Goal: Task Accomplishment & Management: Use online tool/utility

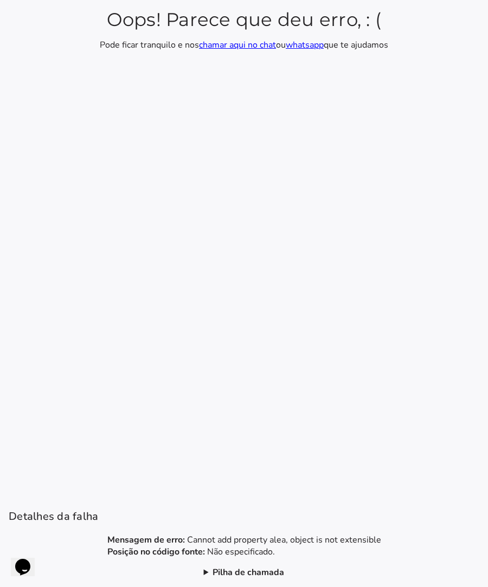
click at [224, 574] on b "Pilha de chamada" at bounding box center [248, 573] width 72 height 12
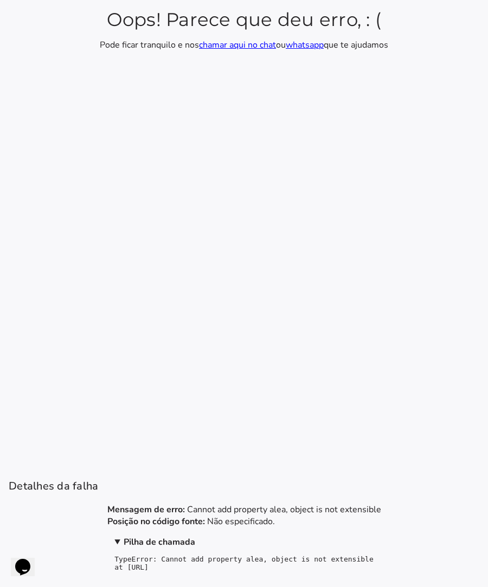
click at [309, 569] on pre "TypeError: Cannot add property alea, object is not extensible at http://localho…" at bounding box center [243, 563] width 258 height 16
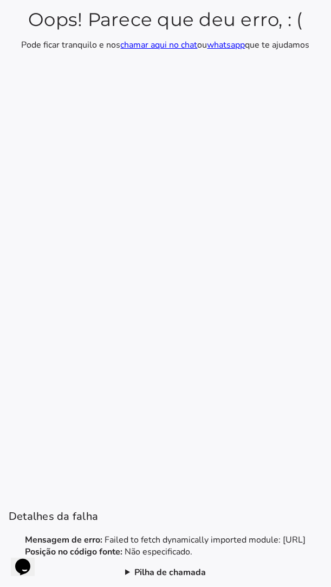
click at [174, 576] on b "Pilha de chamada" at bounding box center [170, 573] width 72 height 12
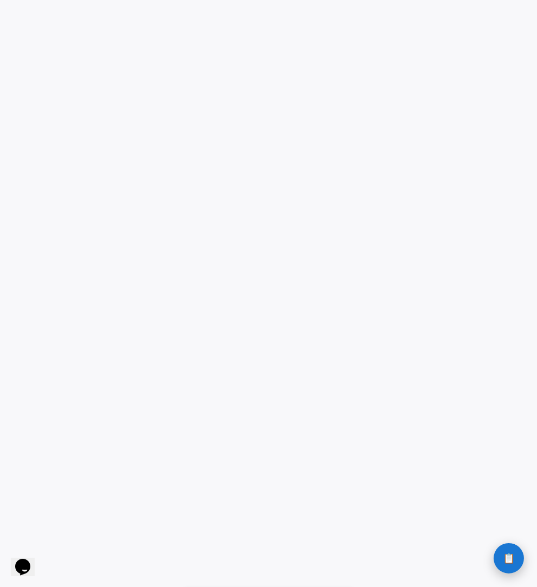
click at [330, 563] on span "📋" at bounding box center [509, 559] width 12 height 10
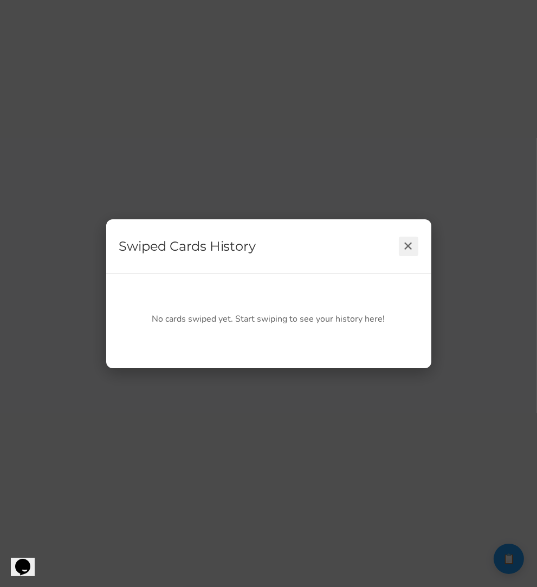
click at [330, 250] on button "✕" at bounding box center [409, 247] width 20 height 20
click at [330, 251] on button "✕" at bounding box center [409, 247] width 20 height 20
click at [330, 436] on div "Swiped Cards History ✕ No cards swiped yet. Start swiping to see your history h…" at bounding box center [268, 293] width 537 height 587
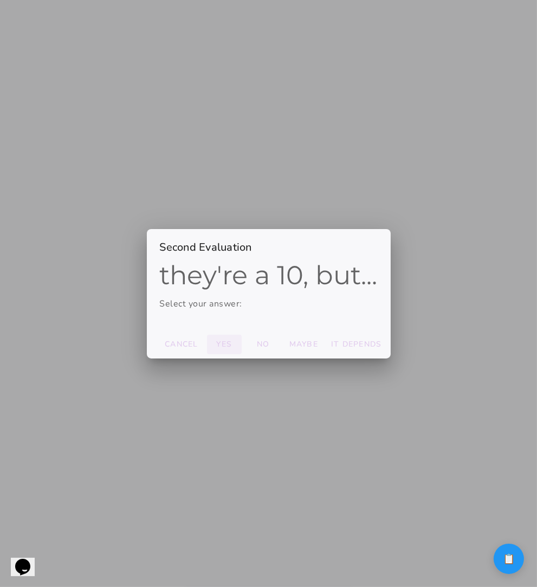
click at [0, 0] on slot "Yes" at bounding box center [0, 0] width 0 height 0
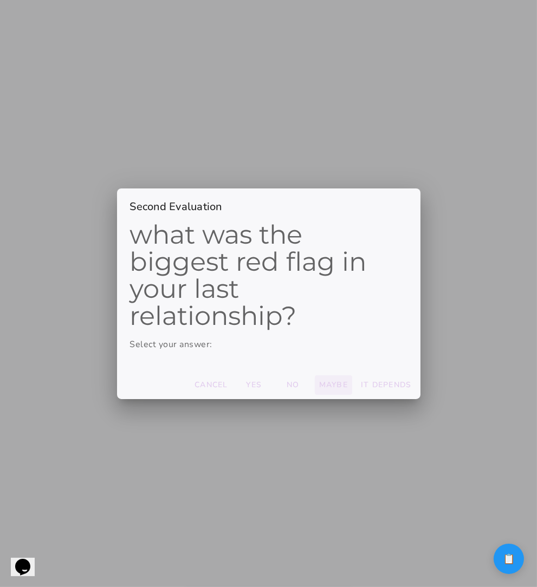
click at [0, 0] on slot "Maybe" at bounding box center [0, 0] width 0 height 0
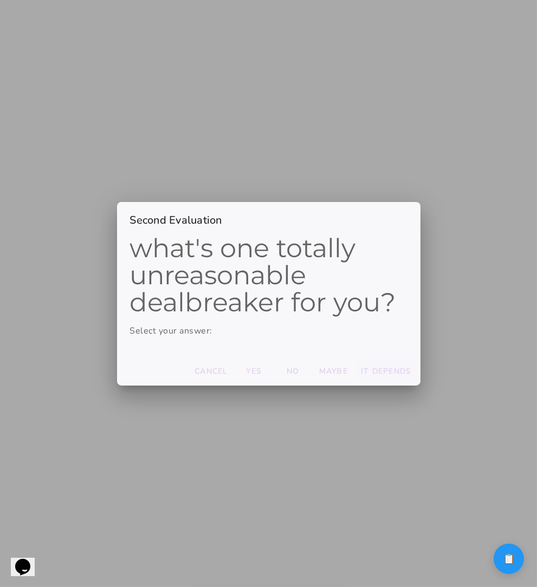
click at [0, 0] on slot "It depends" at bounding box center [0, 0] width 0 height 0
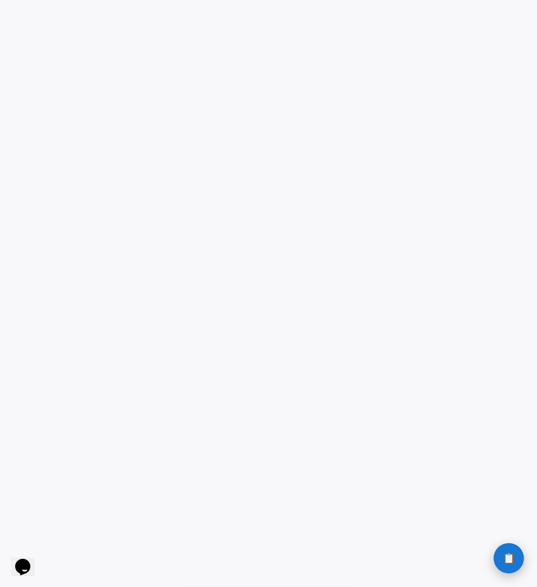
click at [330, 562] on button "📋 History" at bounding box center [509, 558] width 30 height 30
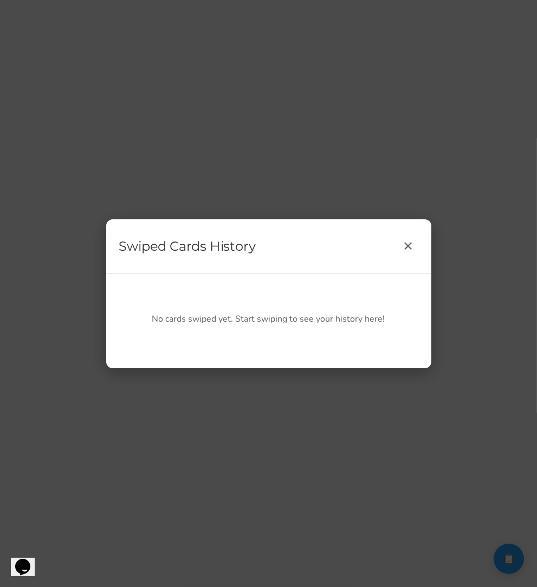
click at [312, 316] on p "No cards swiped yet. Start swiping to see your history here!" at bounding box center [268, 319] width 277 height 12
click at [330, 243] on button "✕" at bounding box center [409, 247] width 20 height 20
click at [330, 244] on button "✕" at bounding box center [409, 247] width 20 height 20
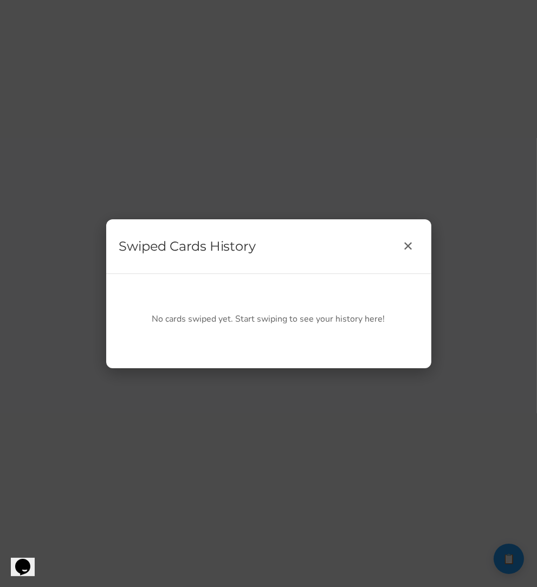
click at [330, 304] on div "Swiped Cards History ✕ No cards swiped yet. Start swiping to see your history h…" at bounding box center [268, 293] width 537 height 587
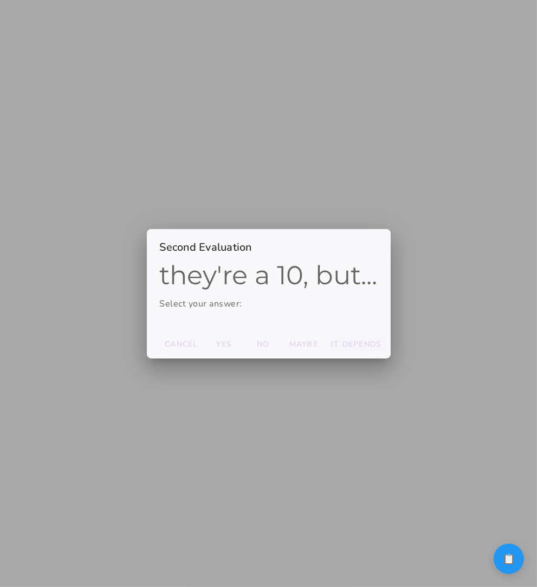
click at [0, 0] on slot "It depends" at bounding box center [0, 0] width 0 height 0
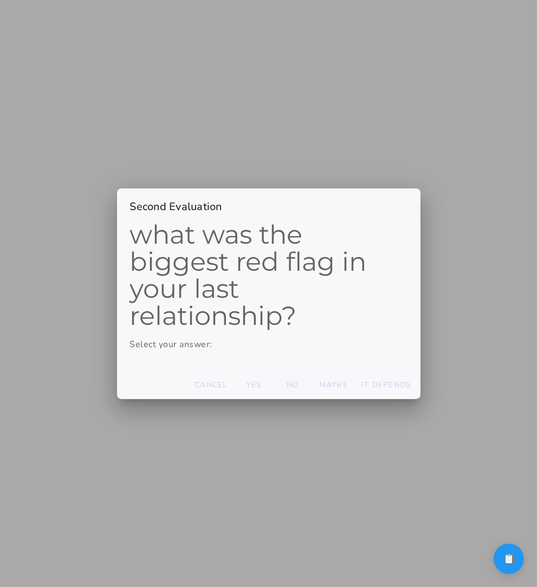
click at [232, 379] on button "Yes" at bounding box center [211, 385] width 42 height 20
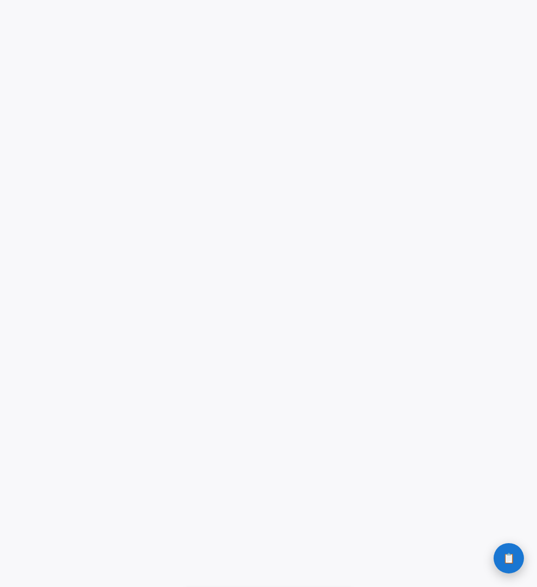
click at [515, 555] on button "📋 History" at bounding box center [509, 558] width 30 height 30
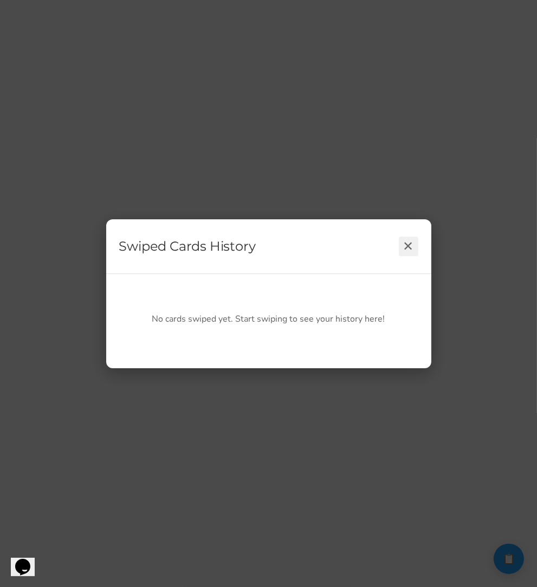
click at [412, 244] on button "✕" at bounding box center [409, 247] width 20 height 20
click at [501, 444] on div "Swiped Cards History ✕ No cards swiped yet. Start swiping to see your history h…" at bounding box center [268, 293] width 537 height 587
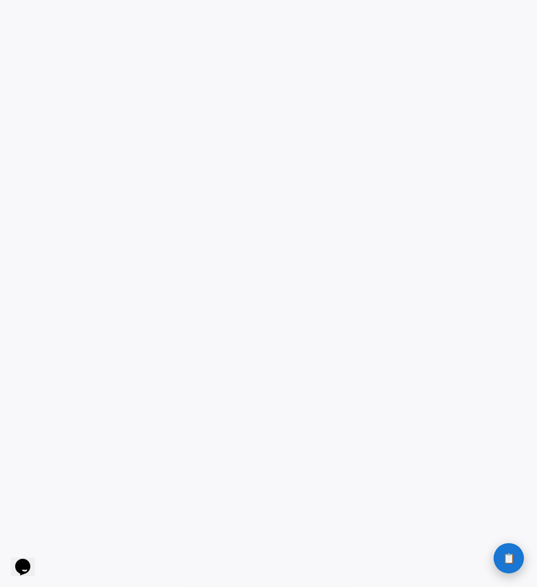
click at [508, 561] on span "📋" at bounding box center [509, 559] width 12 height 10
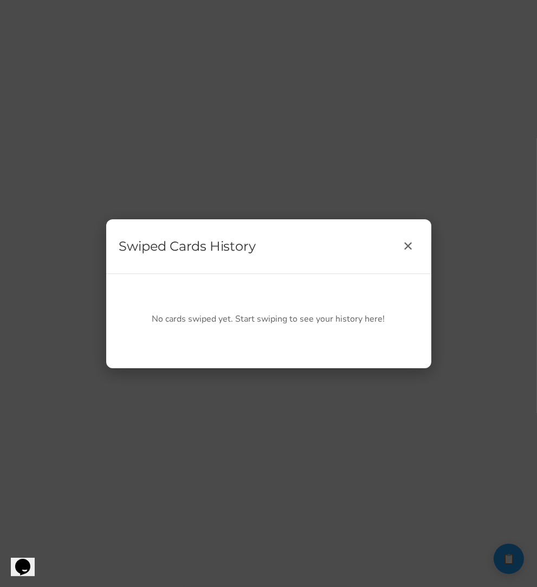
click at [463, 301] on div "Swiped Cards History ✕ No cards swiped yet. Start swiping to see your history h…" at bounding box center [268, 293] width 537 height 587
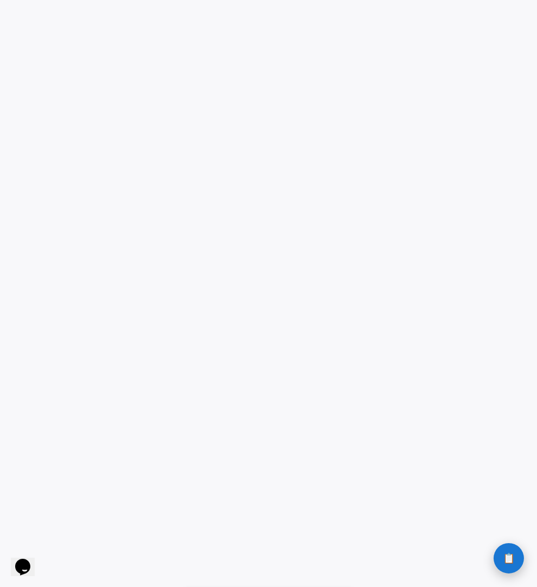
click at [509, 559] on span "📋" at bounding box center [509, 559] width 12 height 10
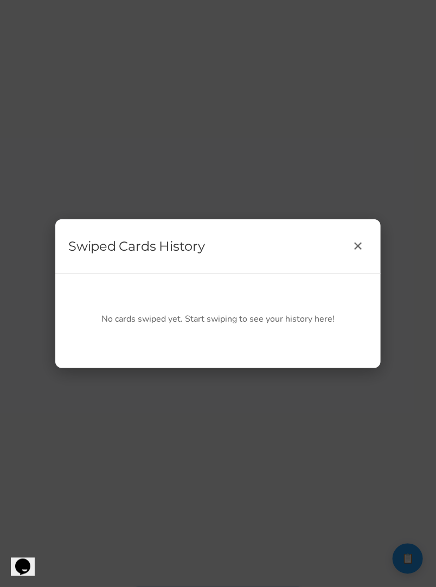
click at [417, 242] on div "Swiped Cards History ✕ No cards swiped yet. Start swiping to see your history h…" at bounding box center [218, 293] width 436 height 587
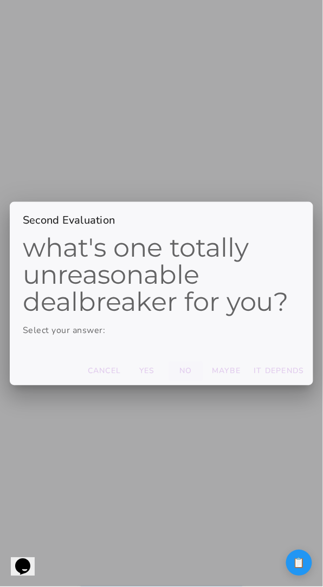
click at [0, 0] on slot "No" at bounding box center [0, 0] width 0 height 0
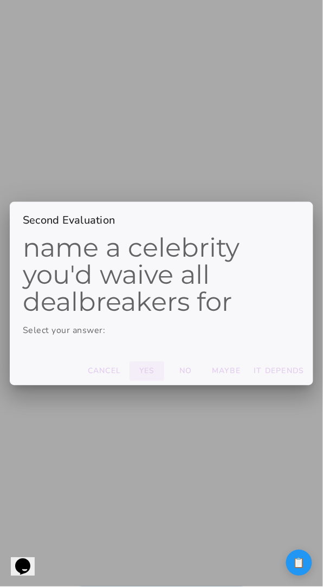
click at [0, 0] on slot "Yes" at bounding box center [0, 0] width 0 height 0
